Goal: Find specific page/section: Find specific page/section

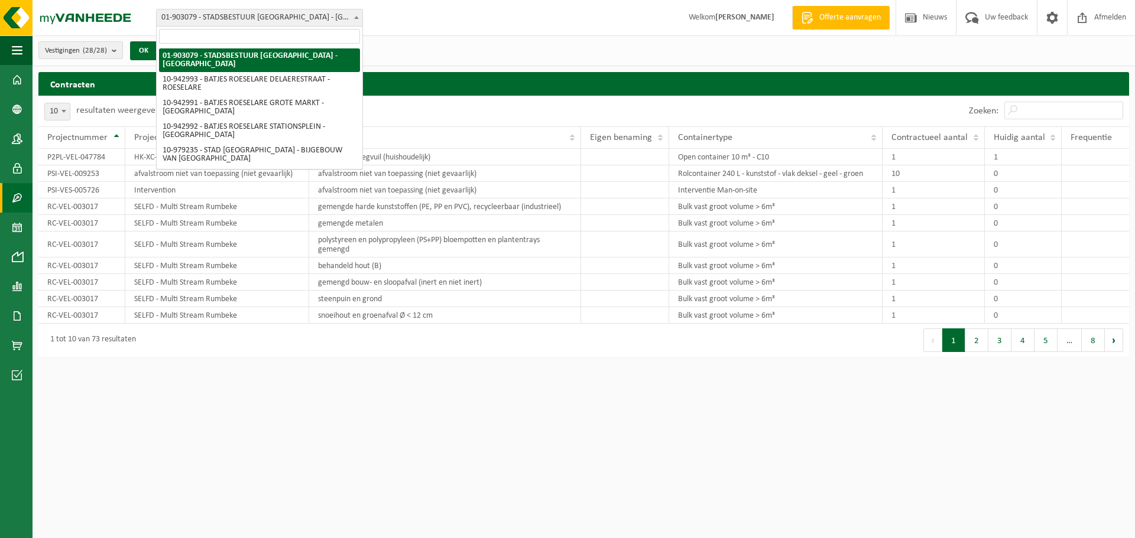
click at [357, 19] on span at bounding box center [356, 16] width 12 height 15
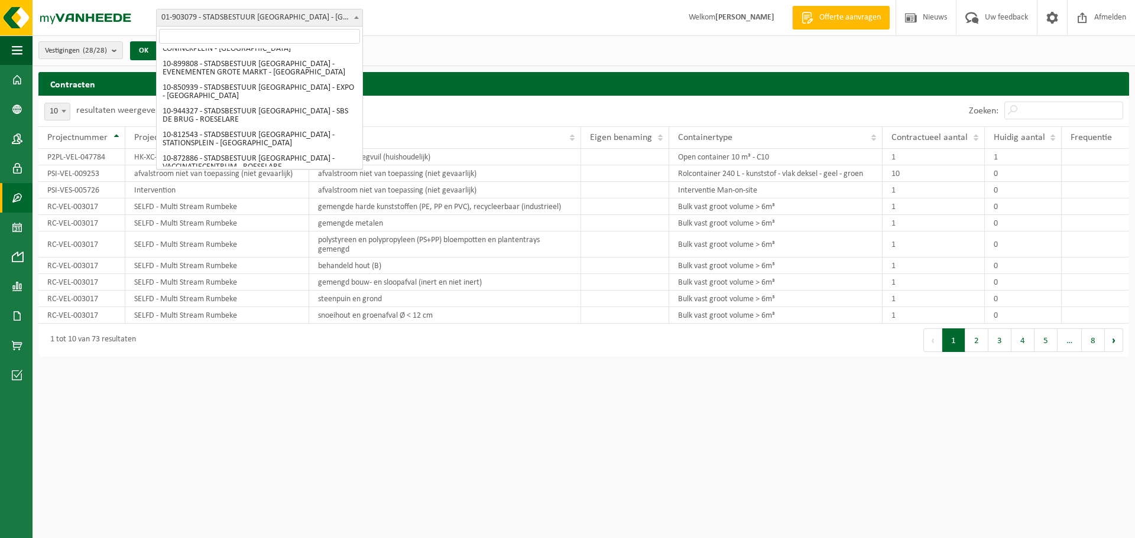
scroll to position [390, 0]
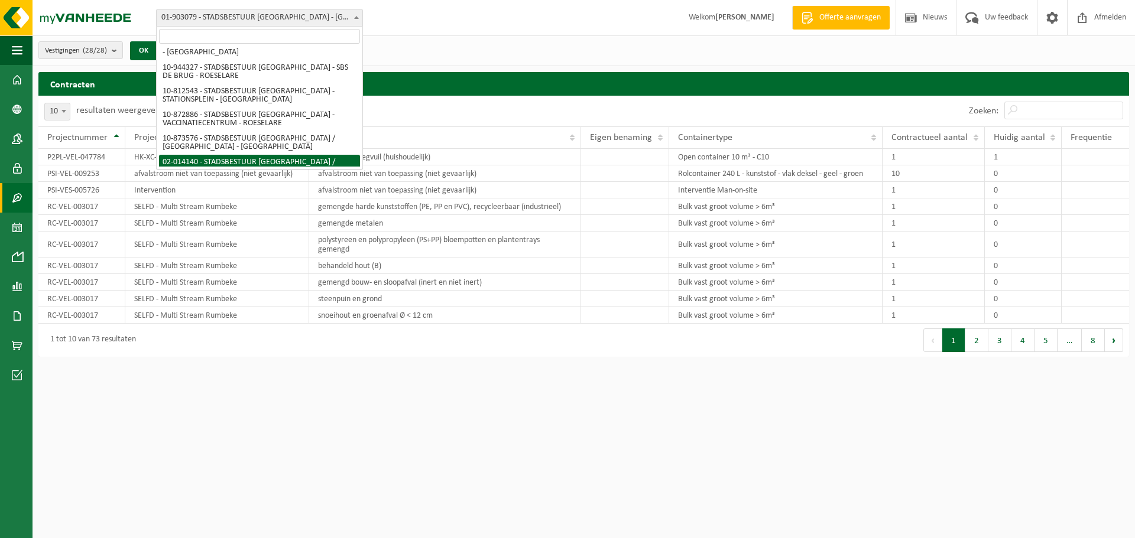
select select "2664"
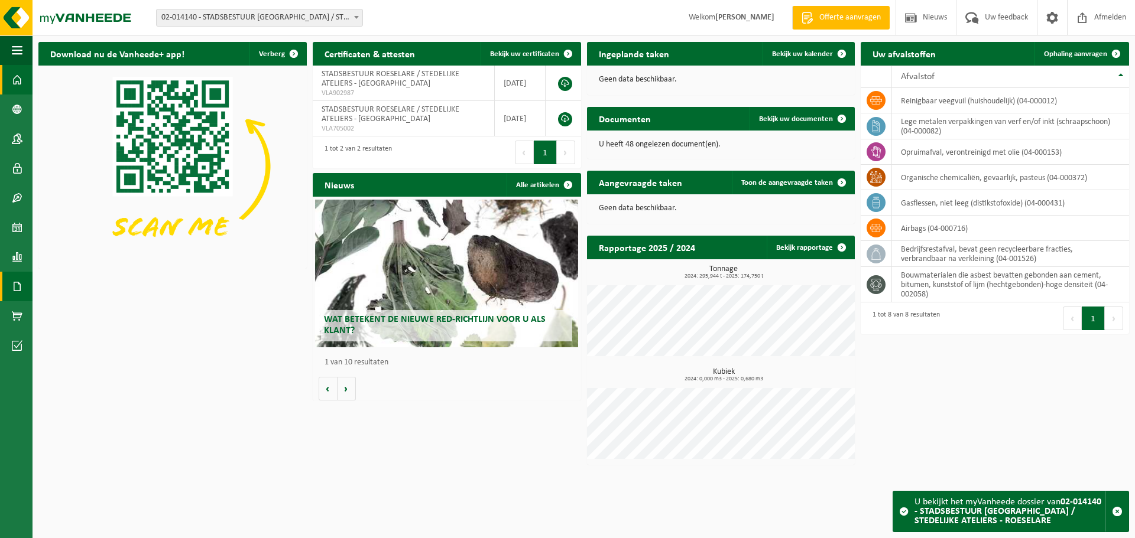
click at [14, 289] on span at bounding box center [17, 287] width 11 height 30
click at [64, 288] on link "Facturen" at bounding box center [81, 286] width 92 height 22
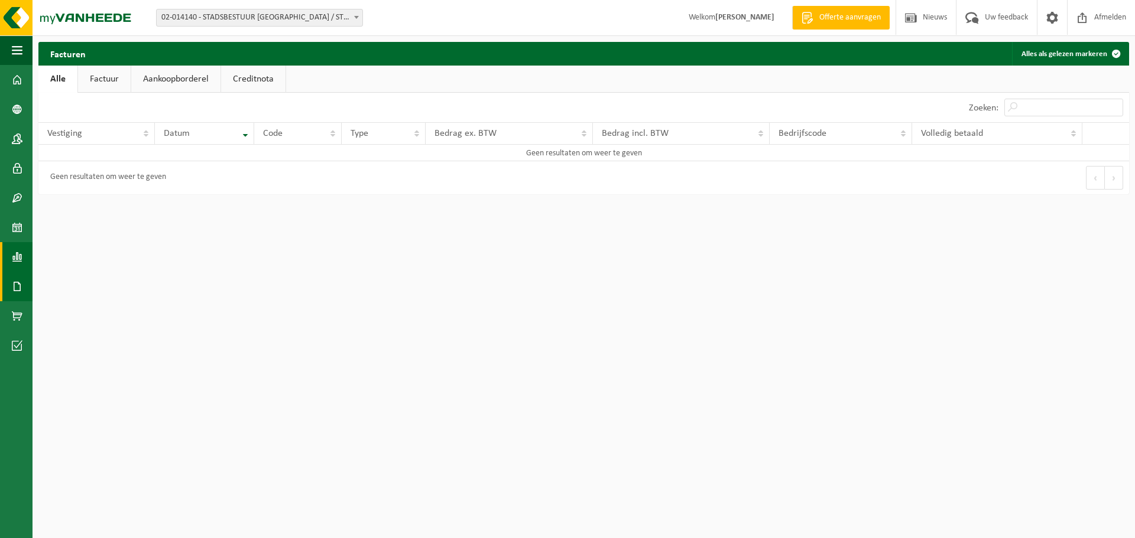
click at [21, 261] on span at bounding box center [17, 257] width 11 height 30
click at [72, 262] on span "In grafiekvorm" at bounding box center [95, 257] width 53 height 22
